Goal: Transaction & Acquisition: Download file/media

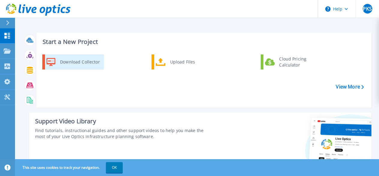
click at [64, 62] on div "Download Collector" at bounding box center [79, 62] width 45 height 12
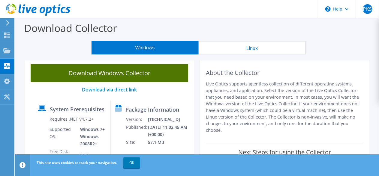
click at [134, 74] on link "Download Windows Collector" at bounding box center [110, 73] width 158 height 18
